Goal: Task Accomplishment & Management: Use online tool/utility

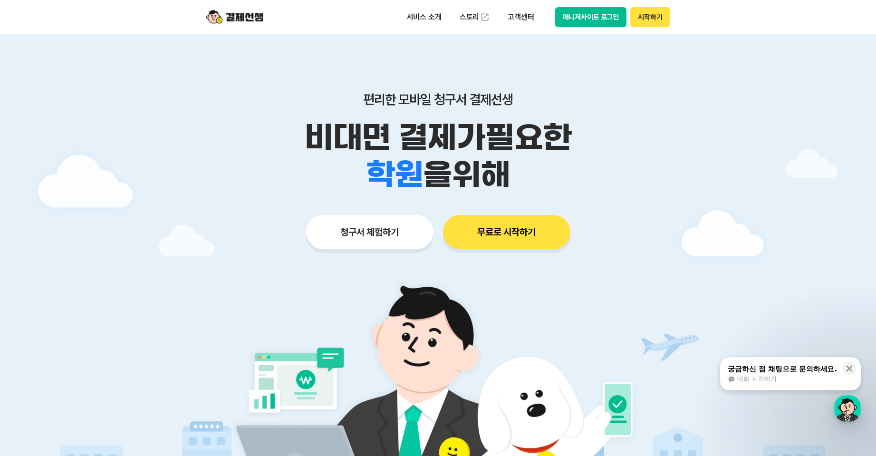
click at [483, 227] on button "무료로 시작하기" at bounding box center [506, 232] width 127 height 34
click at [385, 232] on button "청구서 체험하기" at bounding box center [369, 232] width 127 height 34
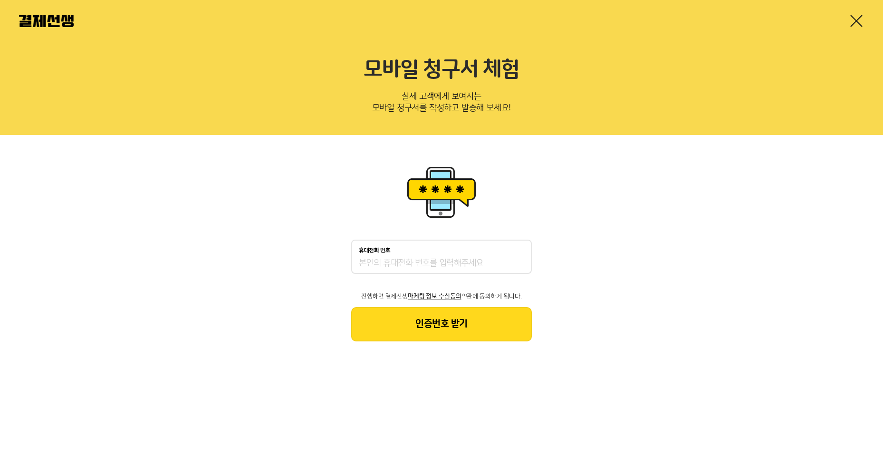
drag, startPoint x: 688, startPoint y: 271, endPoint x: 671, endPoint y: 272, distance: 17.1
click at [685, 271] on div "휴대전화 번호 진행하면 결제선생 마케팅 정보 수신동의 약관에 동의하게 됩니다. 인증번호 받기" at bounding box center [441, 252] width 883 height 235
click at [463, 263] on input "휴대전화 번호" at bounding box center [441, 263] width 165 height 11
type input "01071993570"
click at [450, 322] on button "인증번호 받기" at bounding box center [441, 324] width 181 height 34
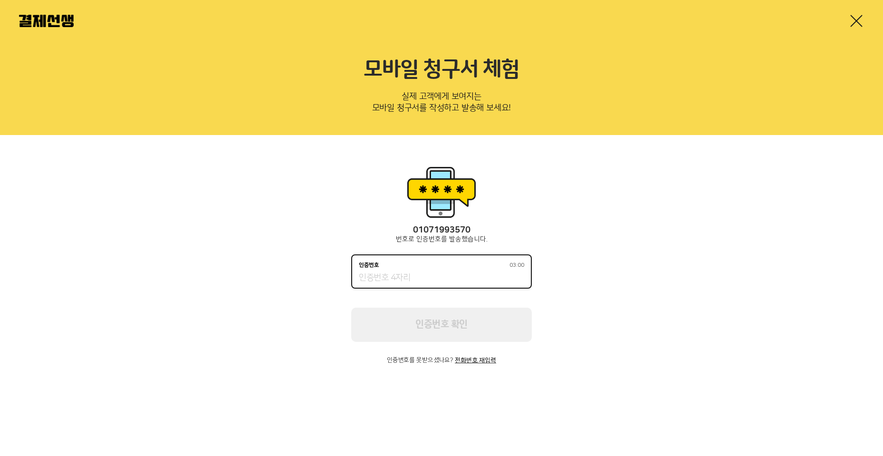
click at [457, 282] on input "인증번호 03:00" at bounding box center [441, 277] width 165 height 11
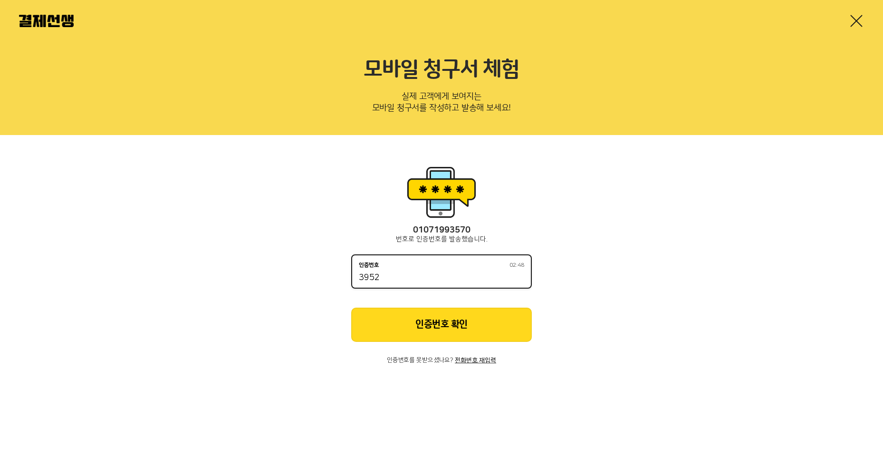
type input "3952"
click at [437, 315] on button "인증번호 확인" at bounding box center [441, 325] width 181 height 34
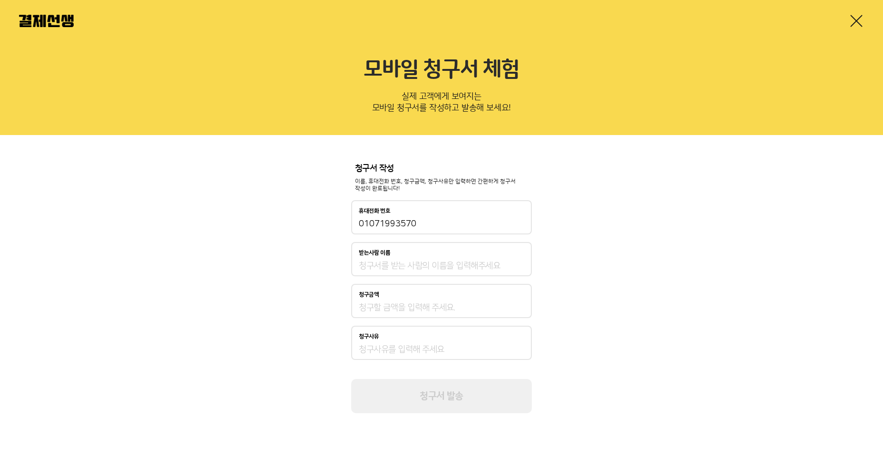
click at [436, 261] on input "받는사람 이름" at bounding box center [441, 265] width 165 height 11
type input "이혜진"
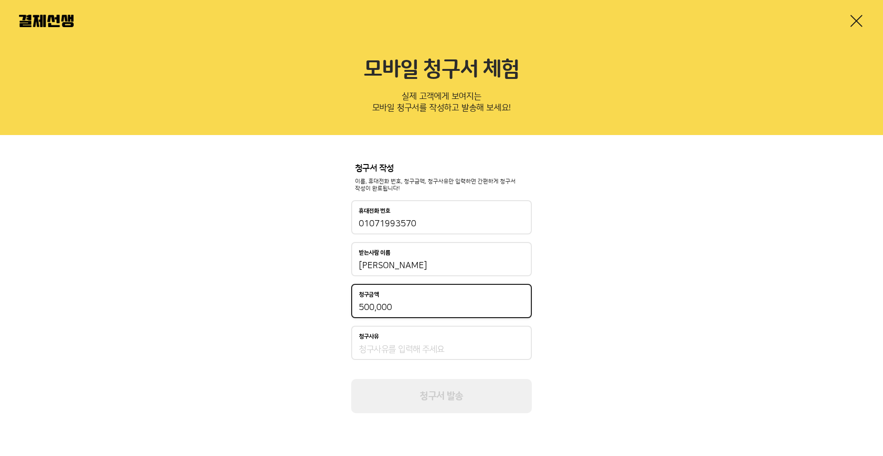
type input "500,000"
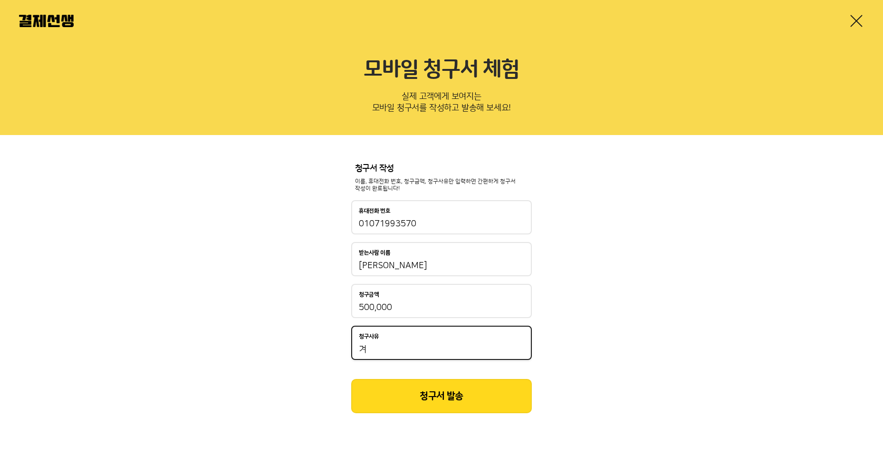
type input "ㄱ"
type input "수강료결제"
click at [476, 385] on button "청구서 발송" at bounding box center [441, 396] width 181 height 34
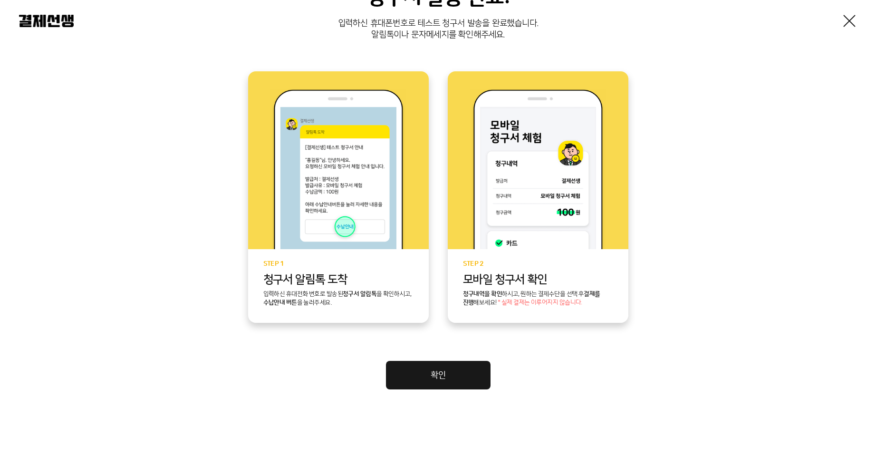
scroll to position [159, 0]
click at [516, 391] on div "청구서 발송 완료! 입력하신 휴대폰번호로 테스트 청구서 발송을 완료했습니다. 알림톡이나 문자메세지를 확인해주세요. STEP 1 청구서 알림톡 …" at bounding box center [438, 148] width 876 height 615
click at [728, 286] on div "청구서 발송 완료! 입력하신 휴대폰번호로 테스트 청구서 발송을 완료했습니다. 알림톡이나 문자메세지를 확인해주세요. STEP 1 청구서 알림톡 …" at bounding box center [438, 151] width 838 height 476
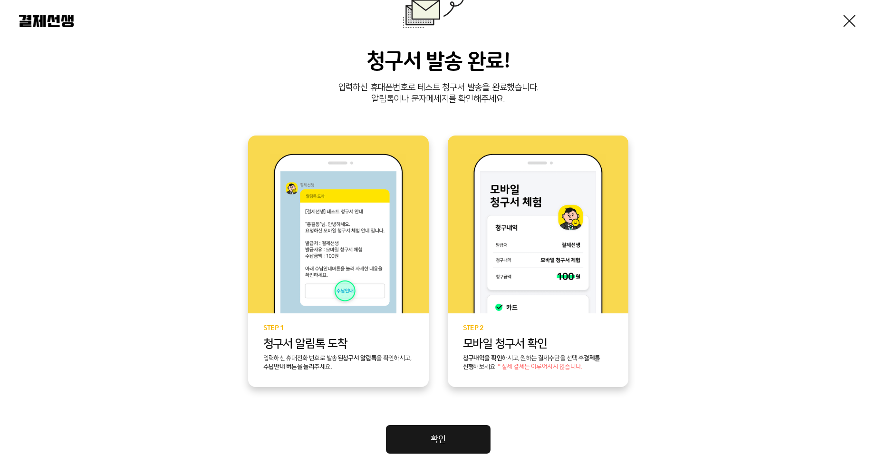
scroll to position [112, 0]
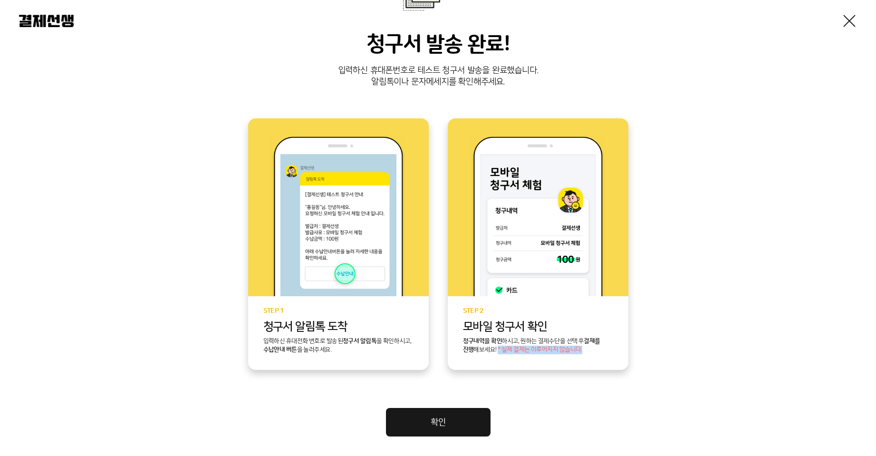
drag, startPoint x: 498, startPoint y: 347, endPoint x: 610, endPoint y: 354, distance: 111.9
click at [610, 354] on p "청구내역을 확인 하시고, 원하는 결제수단을 선택 후 결제를 진행 해보세요! * 실제 결제는 이루어지지 않습니다." at bounding box center [538, 345] width 150 height 17
click at [495, 348] on p "청구내역을 확인 하시고, 원하는 결제수단을 선택 후 결제를 진행 해보세요! * 실제 결제는 이루어지지 않습니다." at bounding box center [538, 345] width 150 height 17
drag, startPoint x: 497, startPoint y: 348, endPoint x: 600, endPoint y: 357, distance: 102.6
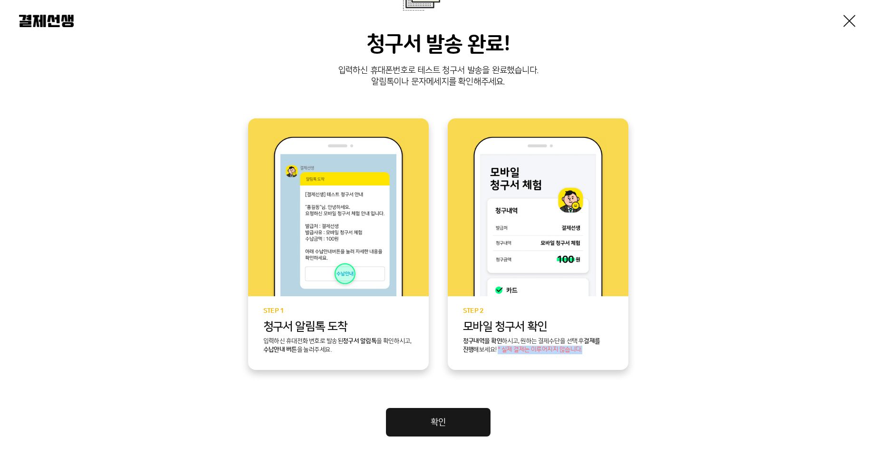
click at [600, 357] on div "STEP 2 모바일 청구서 확인 청구내역을 확인 하시고, 원하는 결제수단을 선택 후 결제를 진행 해보세요! * 실제 결제는 이루어지지 않습니다." at bounding box center [538, 333] width 181 height 74
click at [389, 349] on p "입력하신 휴대전화 번호로 발송된 청구서 알림톡 을 확인하시고, 수납안내 버튼 을 눌러주세요." at bounding box center [338, 345] width 150 height 17
click at [770, 200] on div "청구서 발송 완료! 입력하신 휴대폰번호로 테스트 청구서 발송을 완료했습니다. 알림톡이나 문자메세지를 확인해주세요. STEP 1 청구서 알림톡 …" at bounding box center [438, 199] width 838 height 476
